Goal: Entertainment & Leisure: Consume media (video, audio)

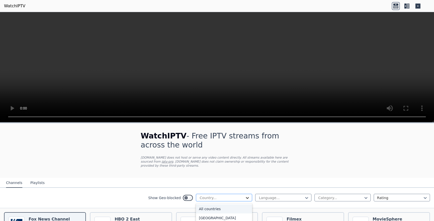
click at [245, 195] on icon at bounding box center [247, 197] width 5 height 5
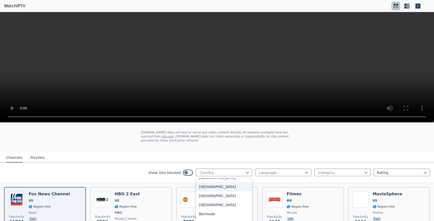
scroll to position [126, 0]
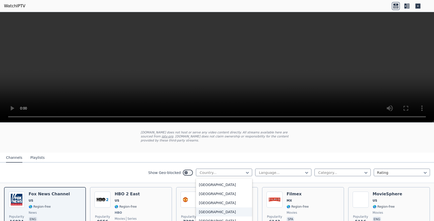
click at [205, 209] on div "[GEOGRAPHIC_DATA]" at bounding box center [224, 211] width 56 height 9
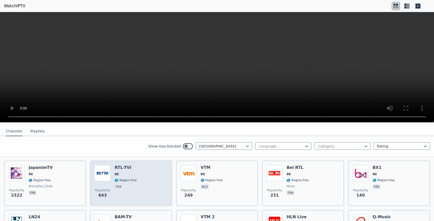
scroll to position [50, 0]
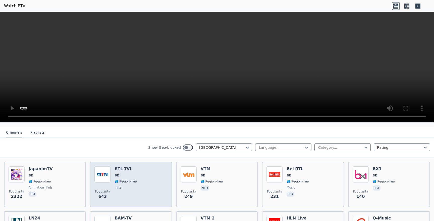
click at [117, 173] on div "RTL-TVI BE 🌎 Region-free fra" at bounding box center [126, 184] width 22 height 36
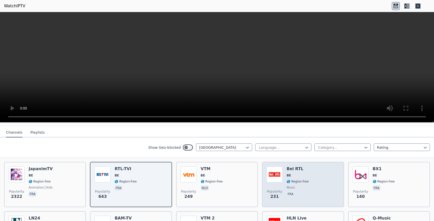
click at [294, 185] on span "music" at bounding box center [298, 187] width 22 height 4
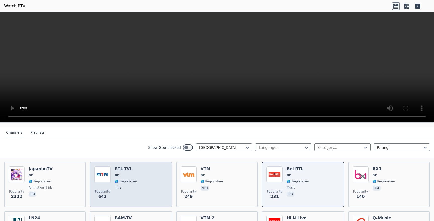
click at [123, 166] on h6 "RTL-TVI" at bounding box center [126, 168] width 22 height 5
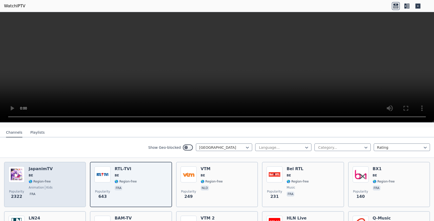
click at [42, 173] on span "BE" at bounding box center [41, 175] width 24 height 4
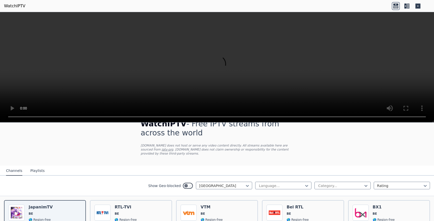
scroll to position [0, 0]
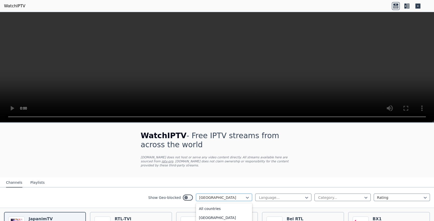
click at [210, 195] on div at bounding box center [222, 197] width 46 height 5
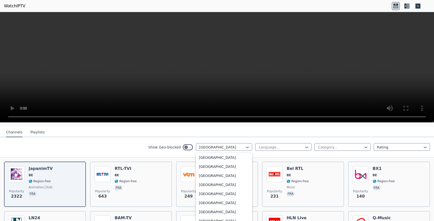
scroll to position [569, 0]
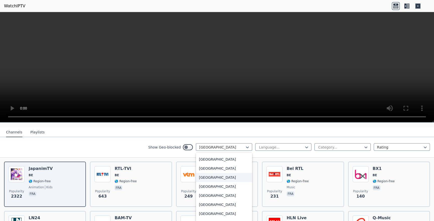
click at [202, 178] on div "[GEOGRAPHIC_DATA]" at bounding box center [224, 177] width 56 height 9
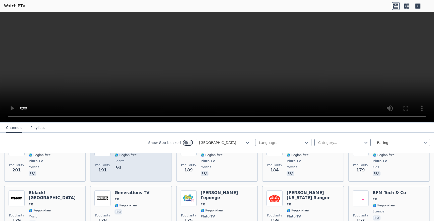
scroll to position [452, 0]
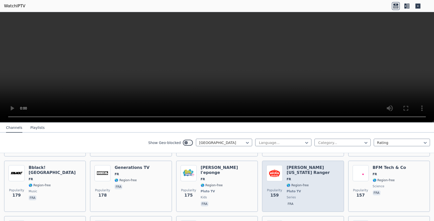
click at [289, 165] on h6 "[PERSON_NAME] [US_STATE] Ranger" at bounding box center [313, 170] width 53 height 10
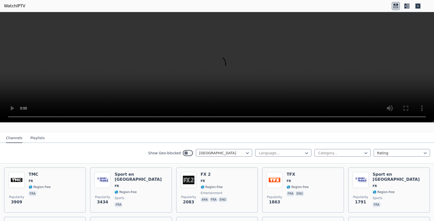
scroll to position [50, 0]
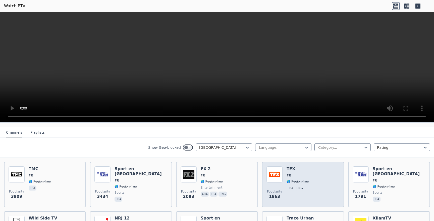
click at [291, 167] on h6 "TFX" at bounding box center [298, 168] width 22 height 5
